Goal: Information Seeking & Learning: Learn about a topic

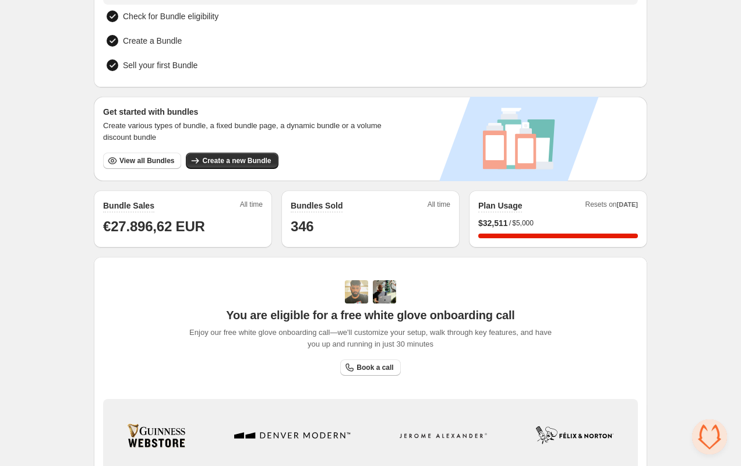
scroll to position [136, 0]
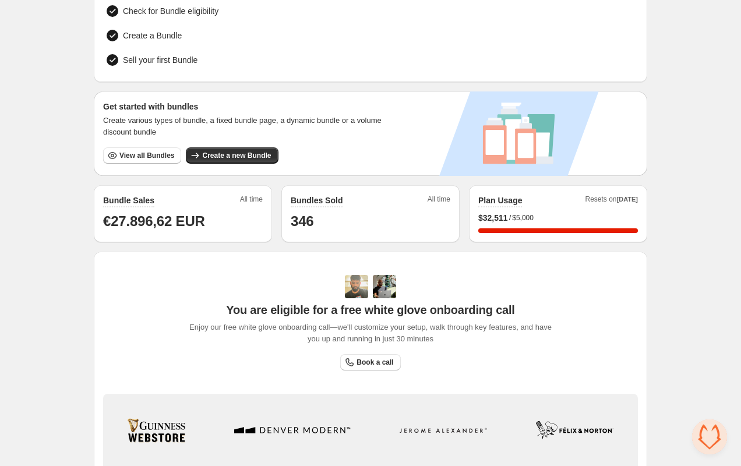
click at [519, 214] on span "$5,000" at bounding box center [523, 217] width 22 height 9
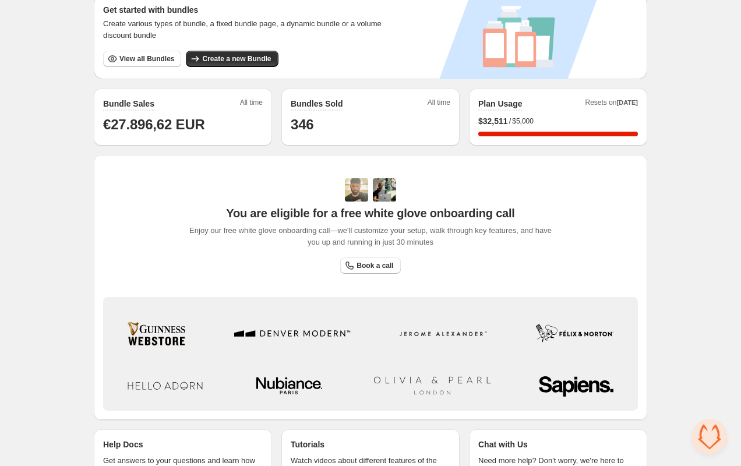
scroll to position [283, 0]
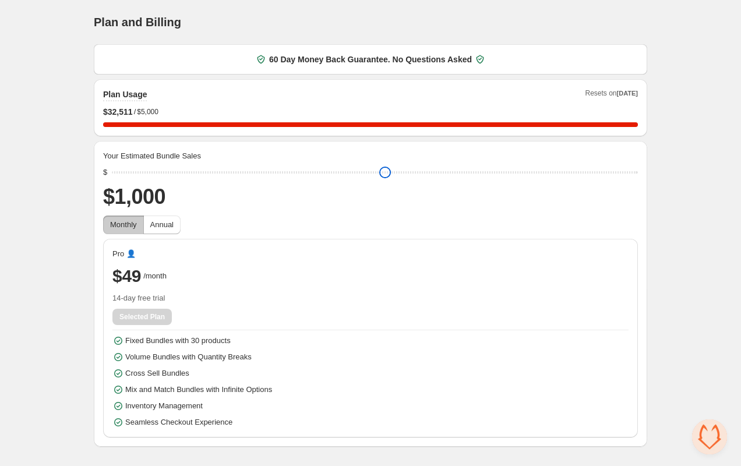
drag, startPoint x: 199, startPoint y: 171, endPoint x: 35, endPoint y: 225, distance: 172.8
click at [112, 181] on input "range" at bounding box center [375, 172] width 526 height 16
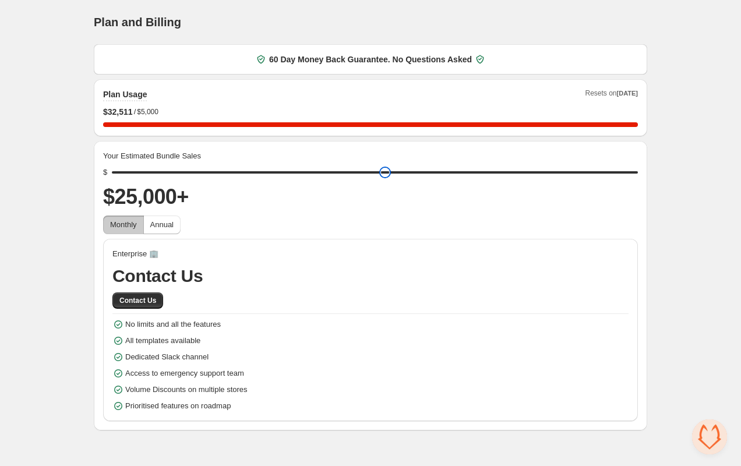
drag, startPoint x: 122, startPoint y: 167, endPoint x: 741, endPoint y: 186, distance: 619.1
type input "*****"
click at [638, 181] on input "range" at bounding box center [375, 172] width 526 height 16
